Goal: Entertainment & Leisure: Consume media (video, audio)

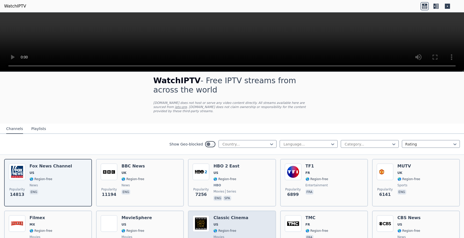
scroll to position [1, 0]
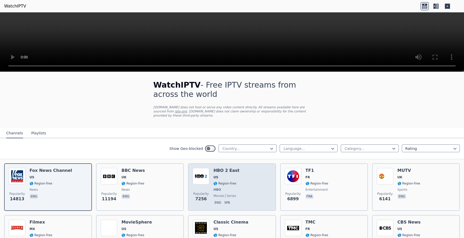
click at [216, 204] on p "eng" at bounding box center [217, 202] width 9 height 5
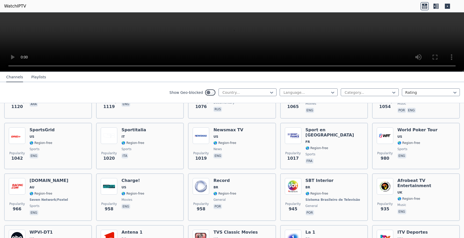
scroll to position [683, 0]
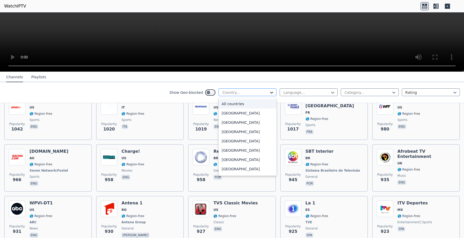
click at [269, 91] on icon at bounding box center [271, 92] width 5 height 5
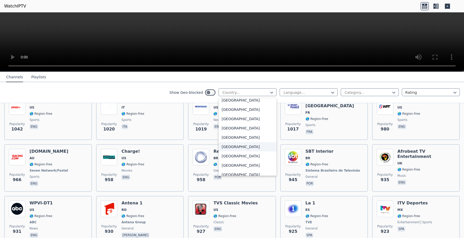
click at [239, 148] on div "[GEOGRAPHIC_DATA]" at bounding box center [247, 146] width 58 height 9
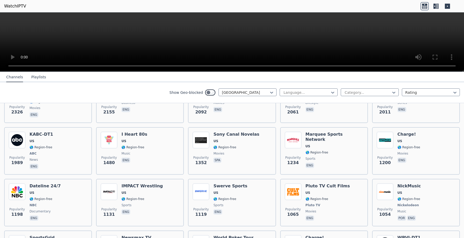
scroll to position [145, 0]
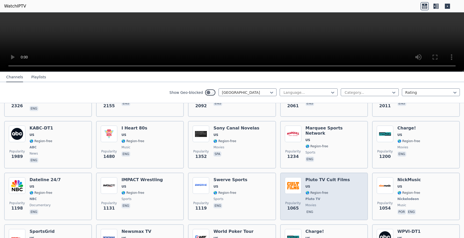
click at [334, 189] on div "Pluto TV Cult Films US 🌎 Region-free Pluto TV movies eng" at bounding box center [327, 197] width 45 height 38
click at [293, 187] on img at bounding box center [293, 186] width 17 height 17
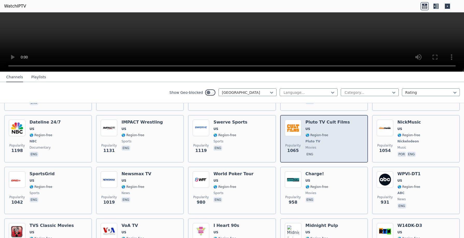
scroll to position [193, 0]
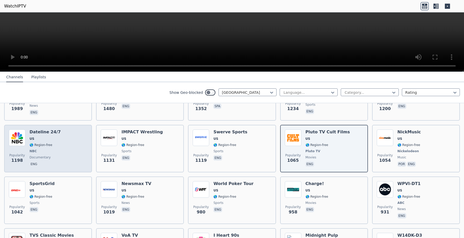
click at [18, 139] on img at bounding box center [17, 138] width 17 height 17
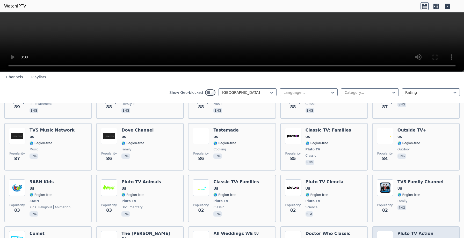
scroll to position [2475, 0]
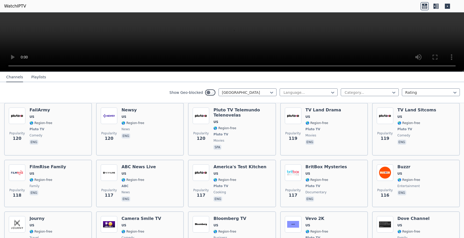
scroll to position [2022, 0]
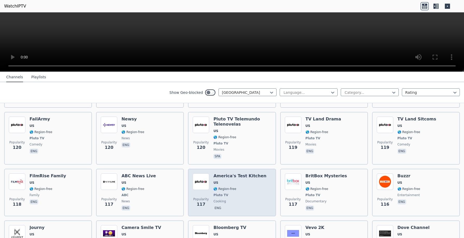
click at [202, 174] on img at bounding box center [201, 182] width 17 height 17
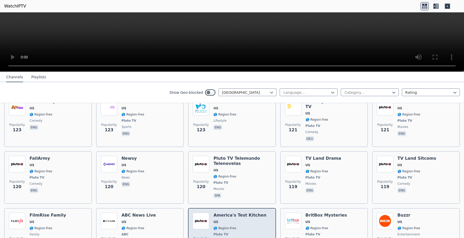
scroll to position [1975, 0]
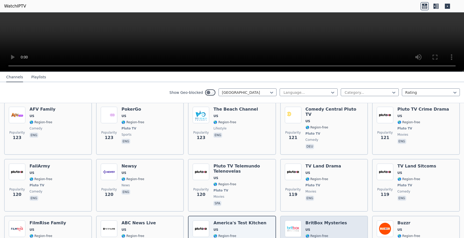
click at [292, 221] on img at bounding box center [293, 229] width 17 height 17
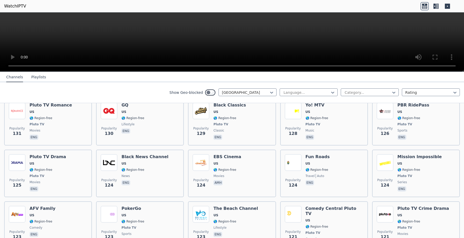
scroll to position [1873, 0]
